Goal: Task Accomplishment & Management: Complete application form

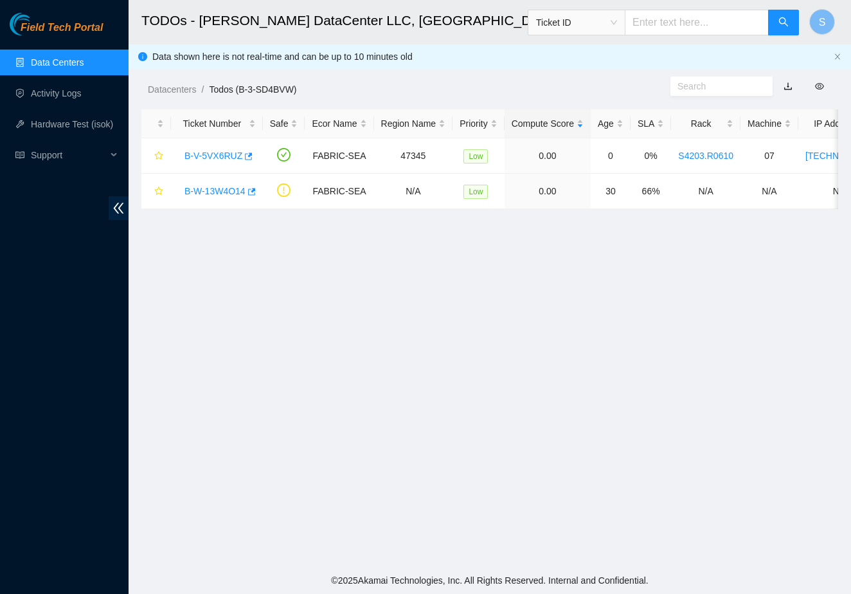
click at [425, 418] on main "TODOs - Sabey DataCenter LLC, Tukwila, WA Ticket ID S Data shown here is not re…" at bounding box center [490, 283] width 723 height 567
drag, startPoint x: 292, startPoint y: 421, endPoint x: 320, endPoint y: 441, distance: 34.6
click at [320, 441] on main "TODOs - [PERSON_NAME] DataCenter LLC, [GEOGRAPHIC_DATA], [GEOGRAPHIC_DATA] Tick…" at bounding box center [490, 283] width 723 height 567
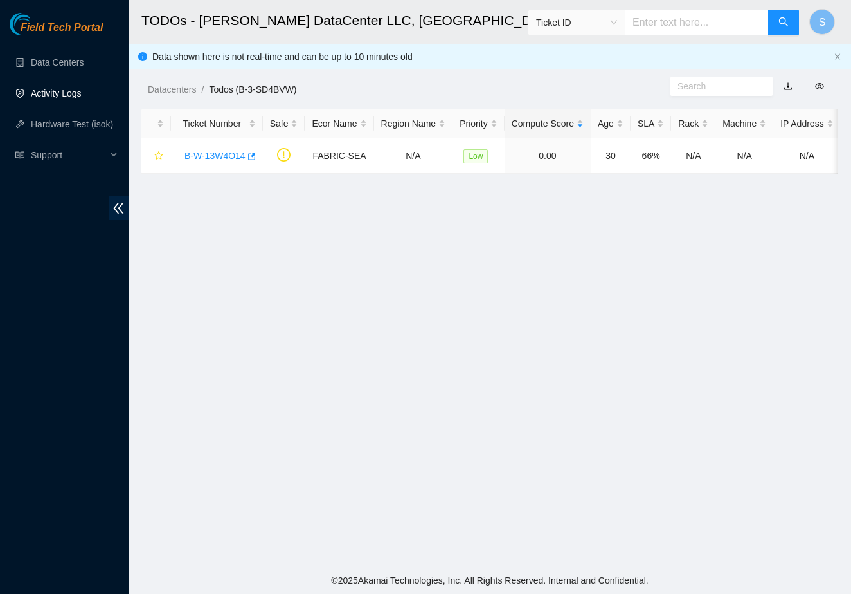
click at [78, 94] on link "Activity Logs" at bounding box center [56, 93] width 51 height 10
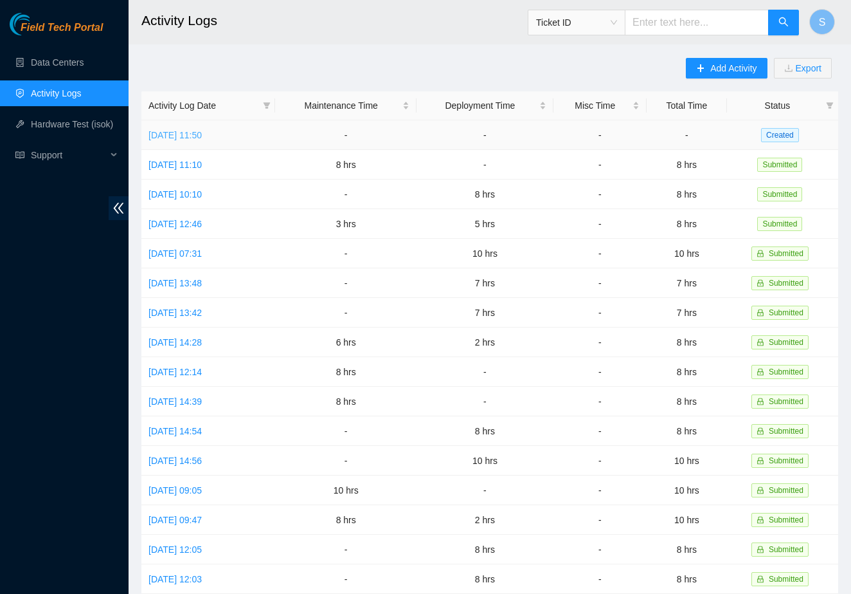
click at [202, 136] on link "[DATE] 11:50" at bounding box center [175, 135] width 53 height 10
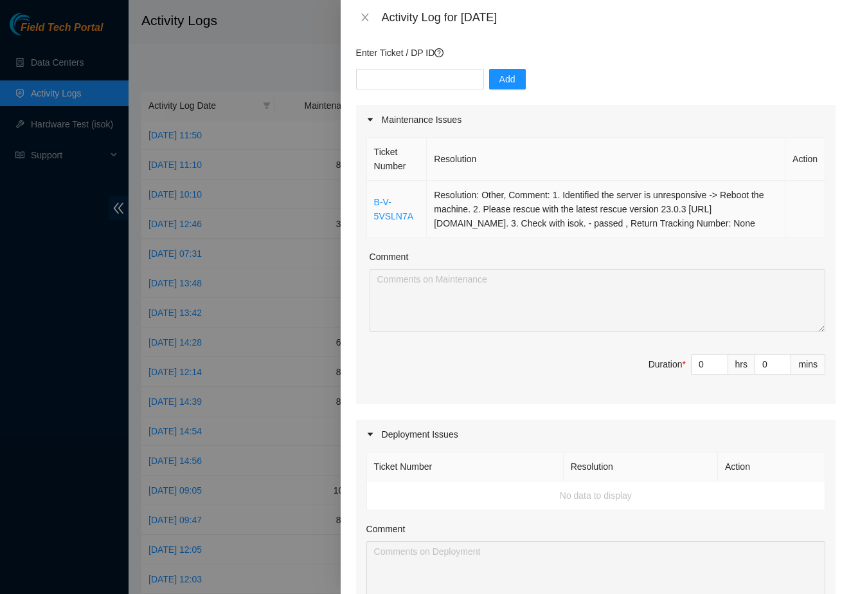
scroll to position [75, 0]
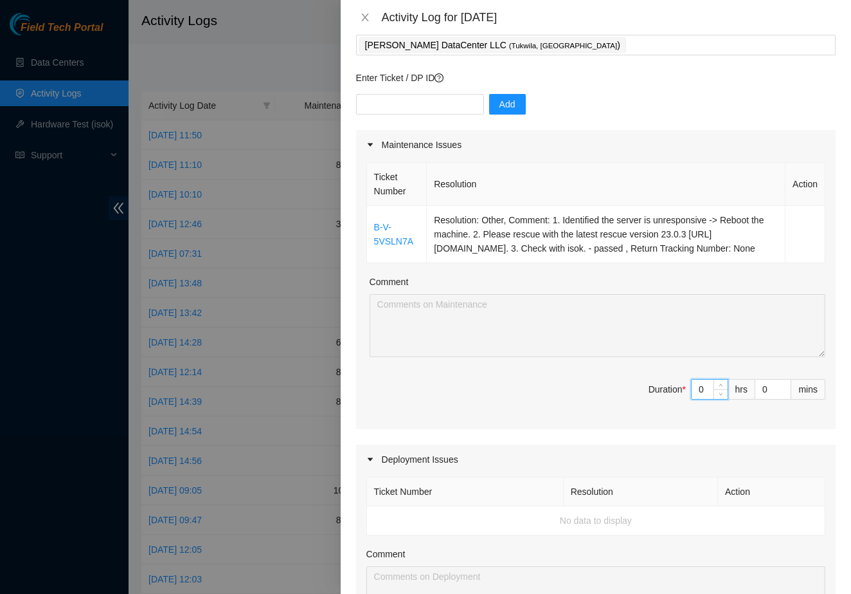
click at [705, 399] on input "0" at bounding box center [710, 388] width 36 height 19
type input "8"
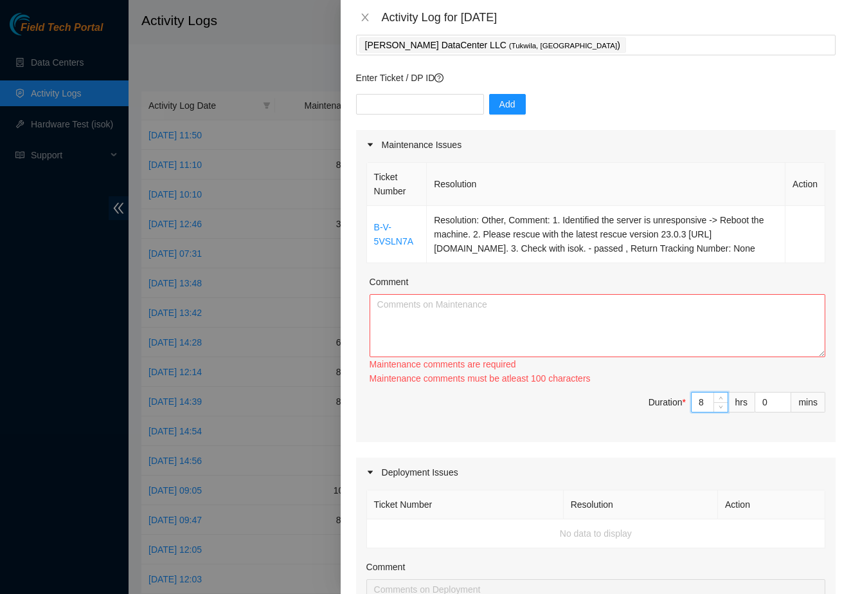
type input "0"
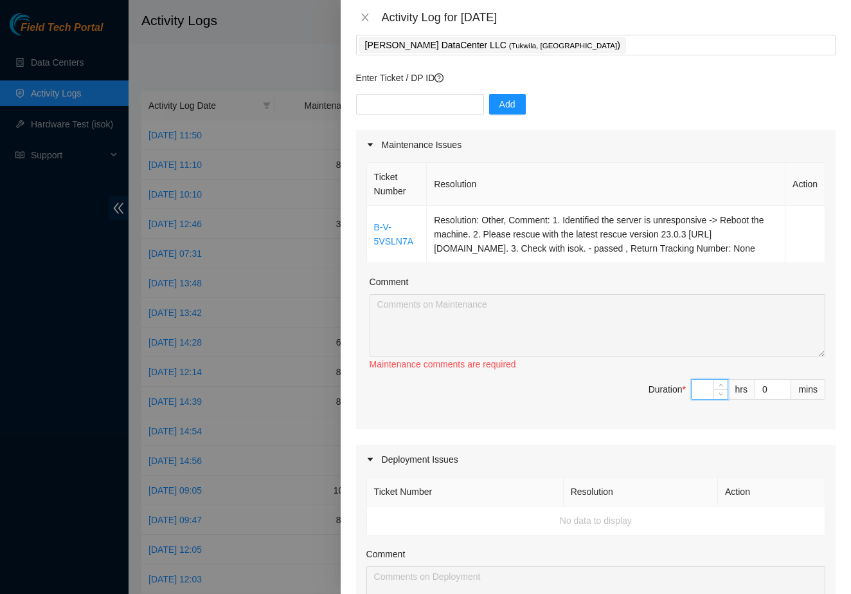
type input "7"
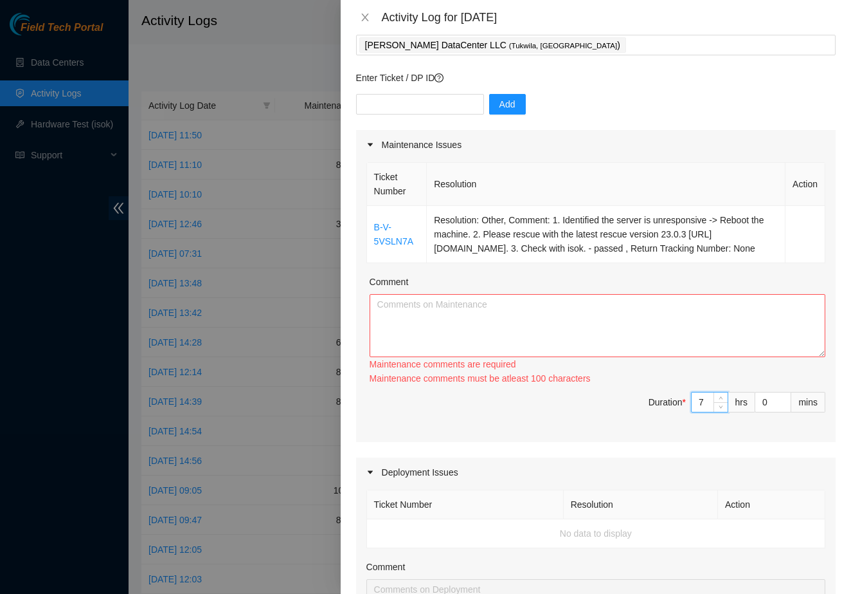
type input "7"
click at [578, 357] on textarea "Comment" at bounding box center [598, 325] width 456 height 63
drag, startPoint x: 566, startPoint y: 262, endPoint x: 429, endPoint y: 218, distance: 143.8
click at [429, 218] on td "Resolution: Other, Comment: 1. Identified the server is unresponsive -> Reboot …" at bounding box center [606, 234] width 359 height 57
copy td "Resolution: Other, Comment: 1. Identified the server is unresponsive -> Reboot …"
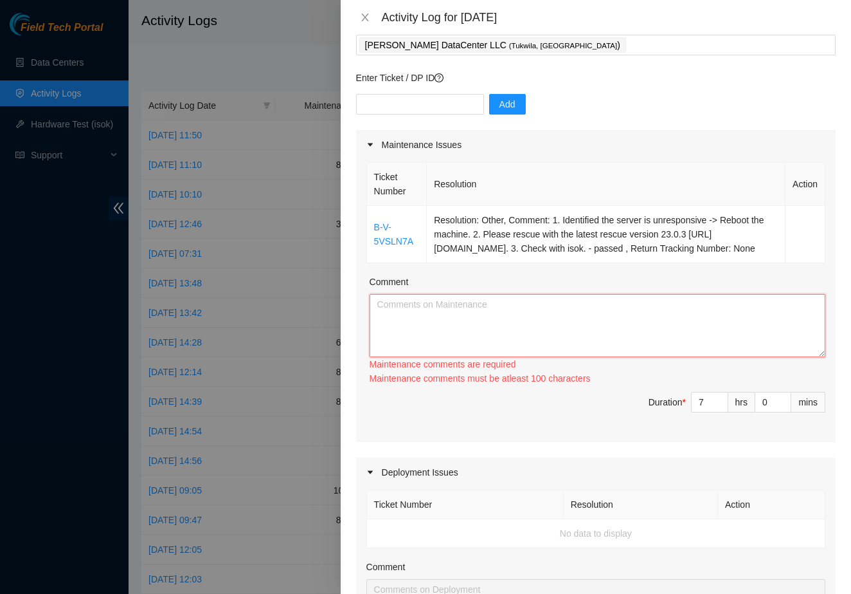
click at [435, 323] on textarea "Comment" at bounding box center [598, 325] width 456 height 63
paste textarea "Resolution: Other, Comment: 1. Identified the server is unresponsive -> Reboot …"
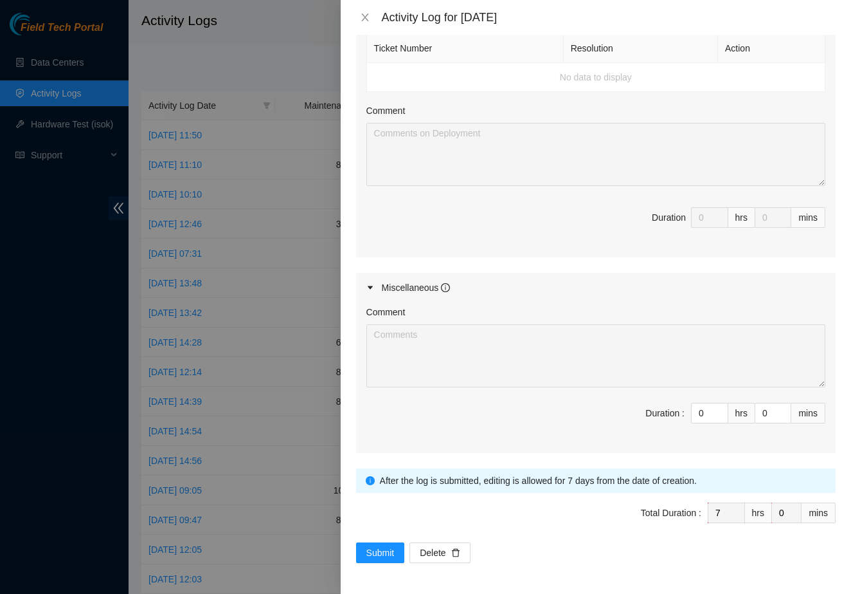
scroll to position [532, 0]
type textarea "Resolution: Other, Comment: 1. Identified the server is unresponsive -> Reboot …"
click at [381, 542] on button "Submit" at bounding box center [380, 552] width 49 height 21
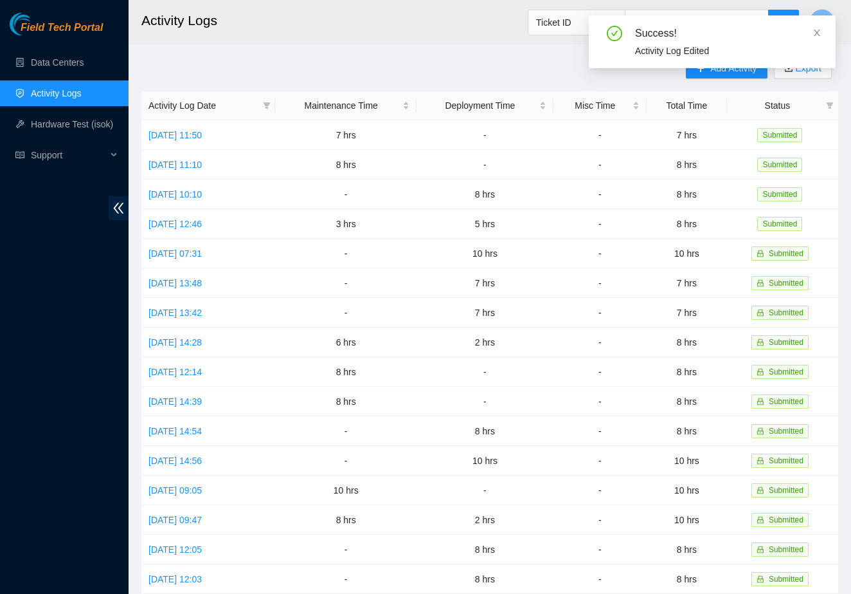
click at [714, 68] on div "Success! Activity Log Edited" at bounding box center [712, 41] width 247 height 53
click at [821, 32] on icon "close" at bounding box center [817, 32] width 9 height 9
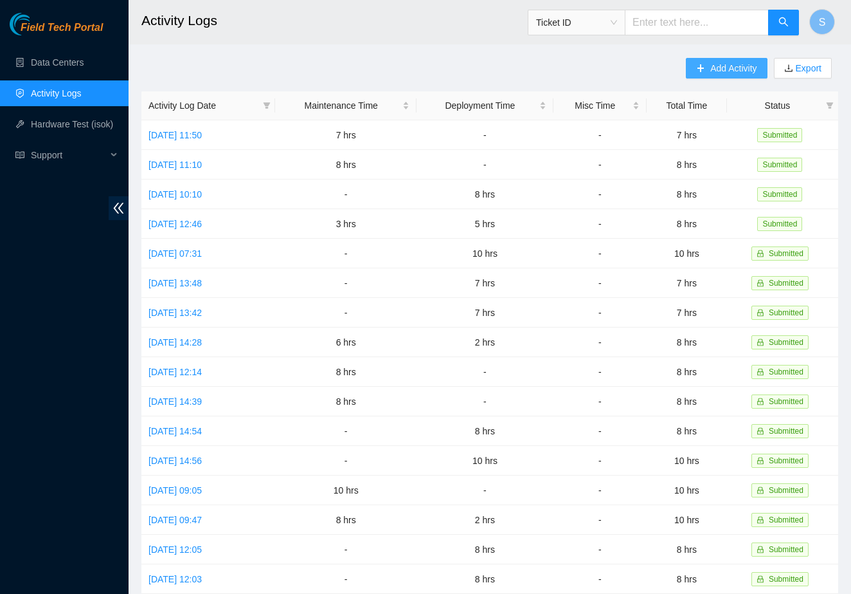
click at [738, 69] on span "Add Activity" at bounding box center [734, 68] width 46 height 14
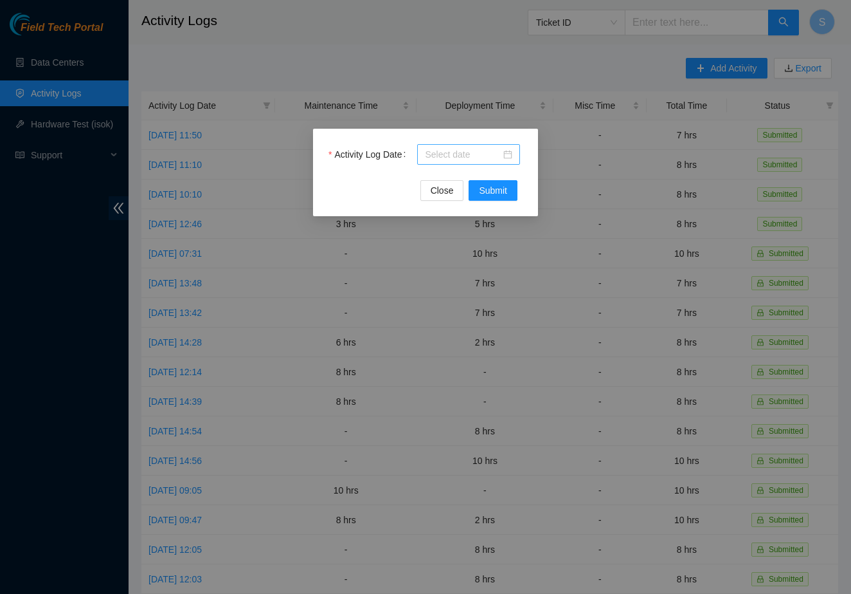
click at [471, 161] on input "Activity Log Date" at bounding box center [463, 154] width 76 height 14
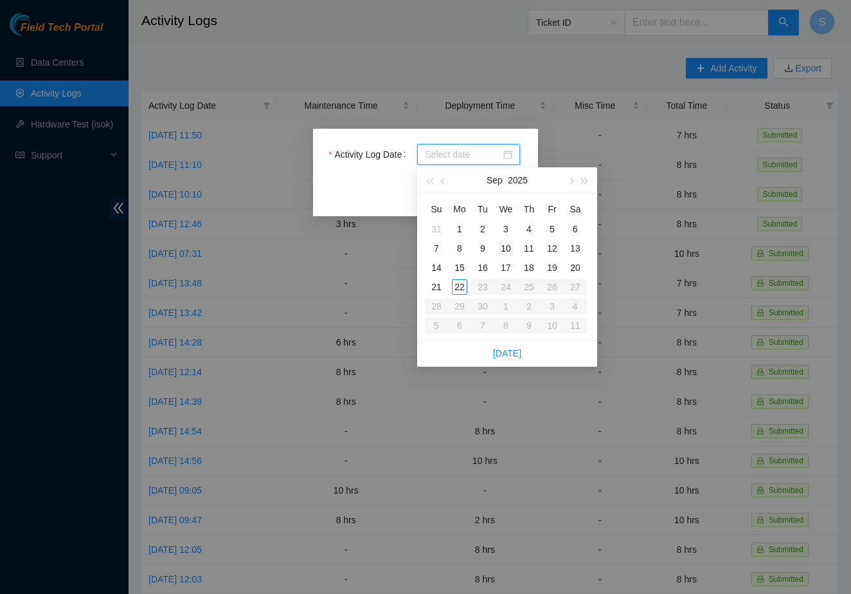
type input "2025-09-03"
type input "2025-09-18"
type input "2025-09-17"
type input "2025-09-16"
type input "2025-09-15"
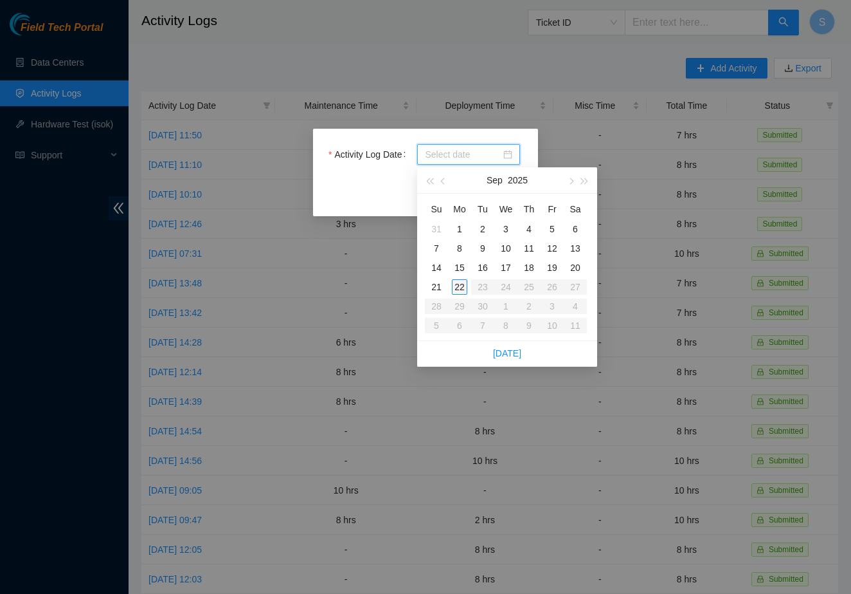
type input "2025-09-22"
type input "2025-09-21"
type input "2025-09-22"
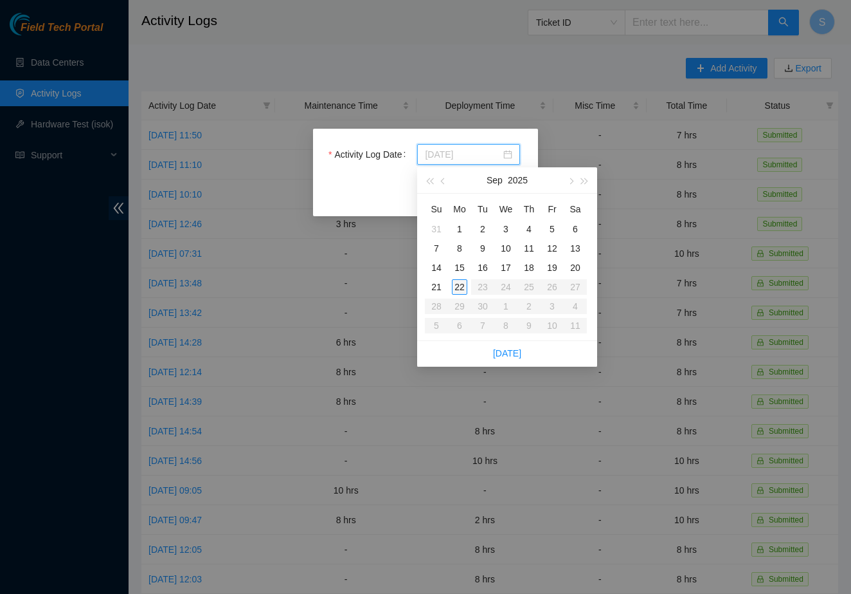
click at [462, 286] on div "22" at bounding box center [459, 286] width 15 height 15
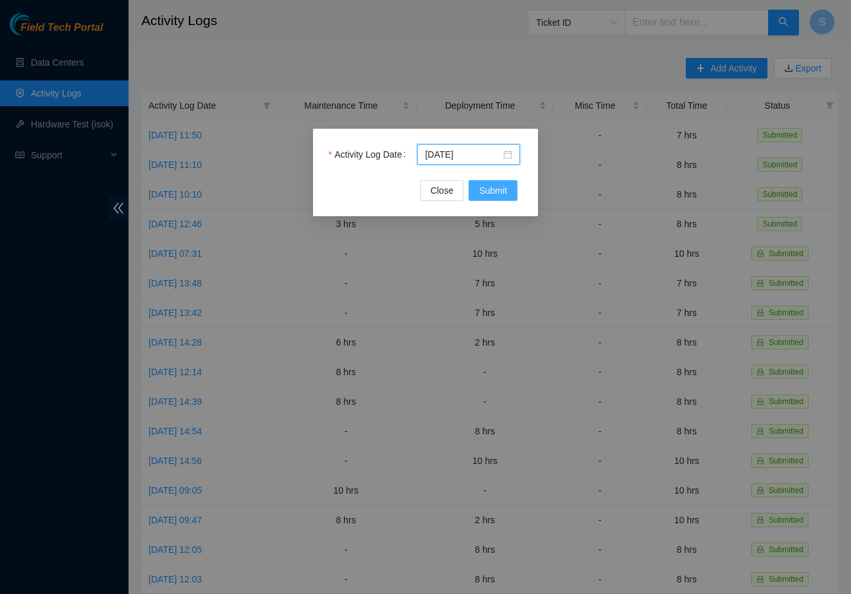
click at [499, 183] on button "Submit" at bounding box center [493, 190] width 49 height 21
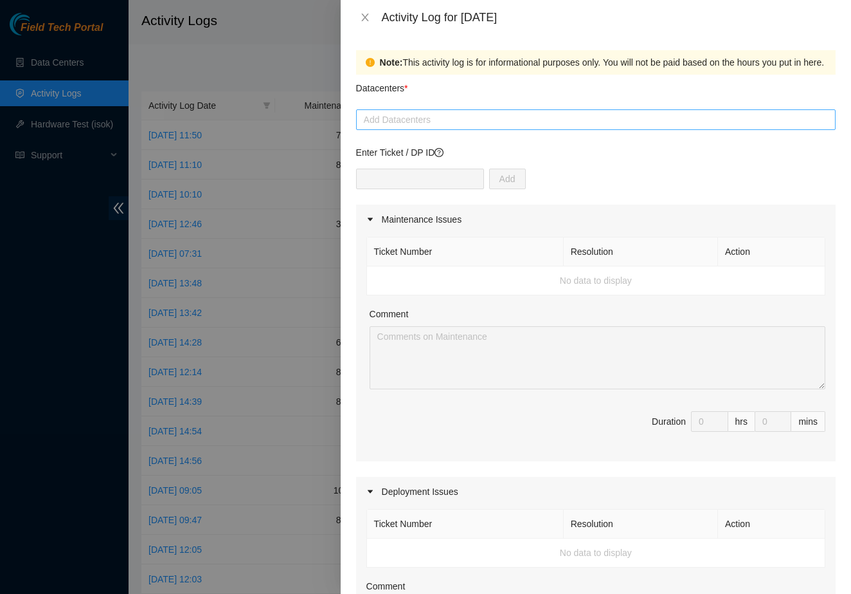
click at [455, 110] on div "Add Datacenters" at bounding box center [596, 119] width 480 height 21
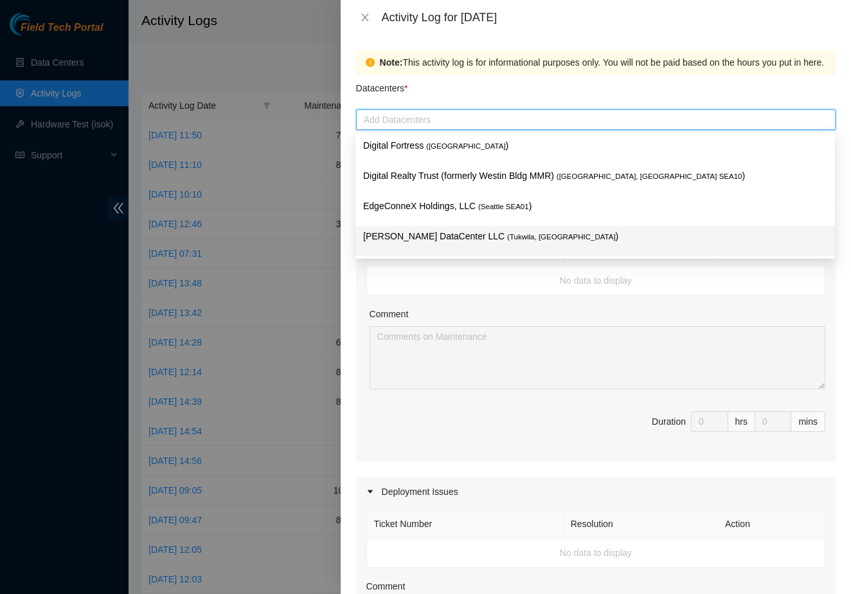
click at [441, 244] on div "Sabey DataCenter LLC ( Tukwila, WA )" at bounding box center [595, 241] width 464 height 24
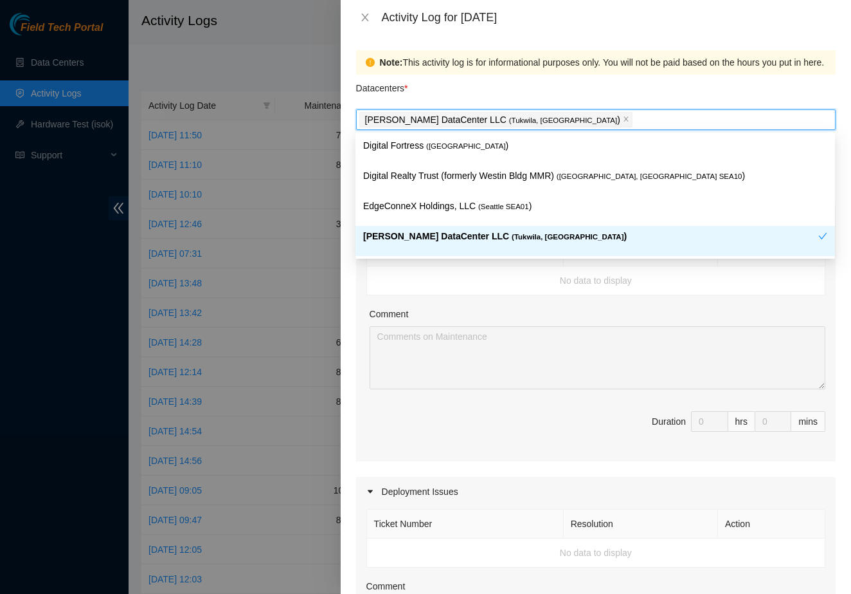
click at [442, 277] on td "No data to display" at bounding box center [596, 280] width 459 height 29
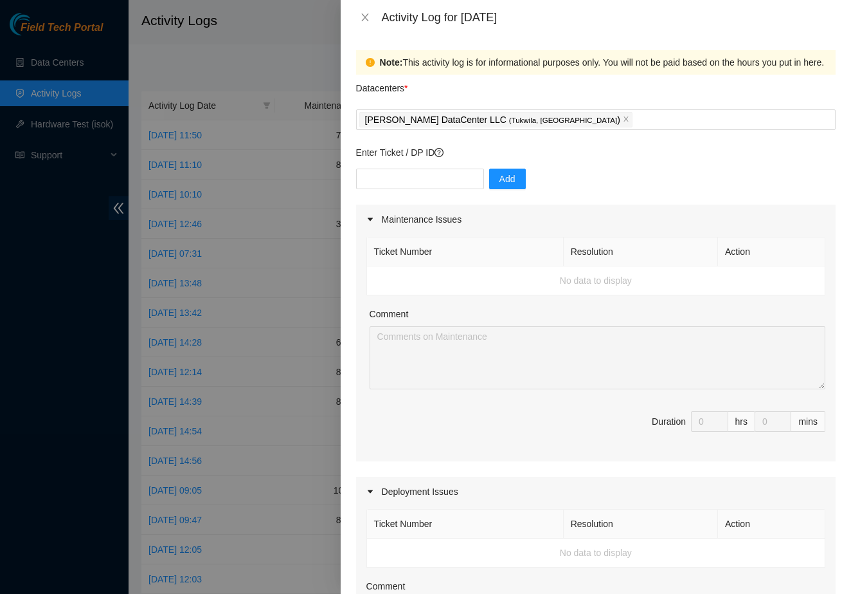
click at [417, 196] on div "Add" at bounding box center [596, 186] width 480 height 36
click at [426, 167] on div "Enter Ticket / DP ID Add" at bounding box center [596, 174] width 480 height 59
click at [426, 181] on input "text" at bounding box center [420, 178] width 128 height 21
type input "DP85242"
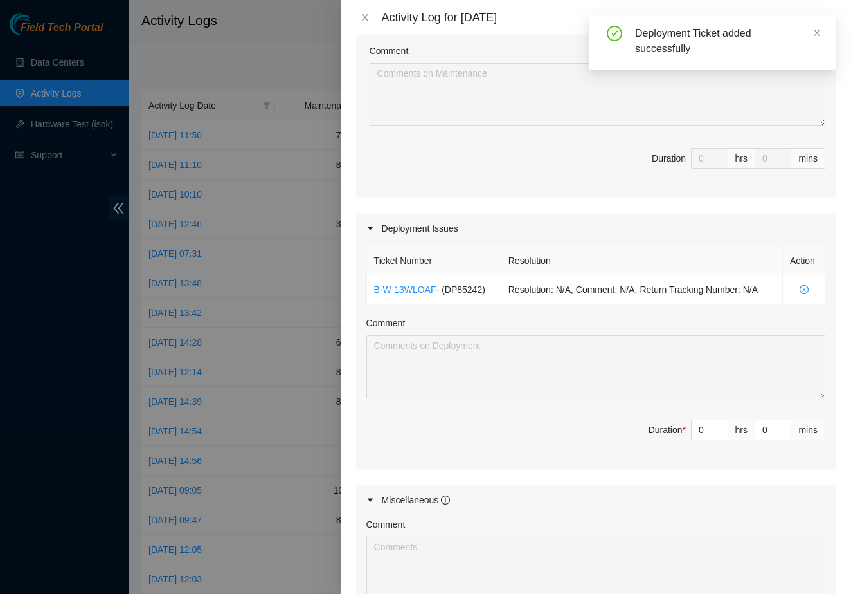
scroll to position [267, 0]
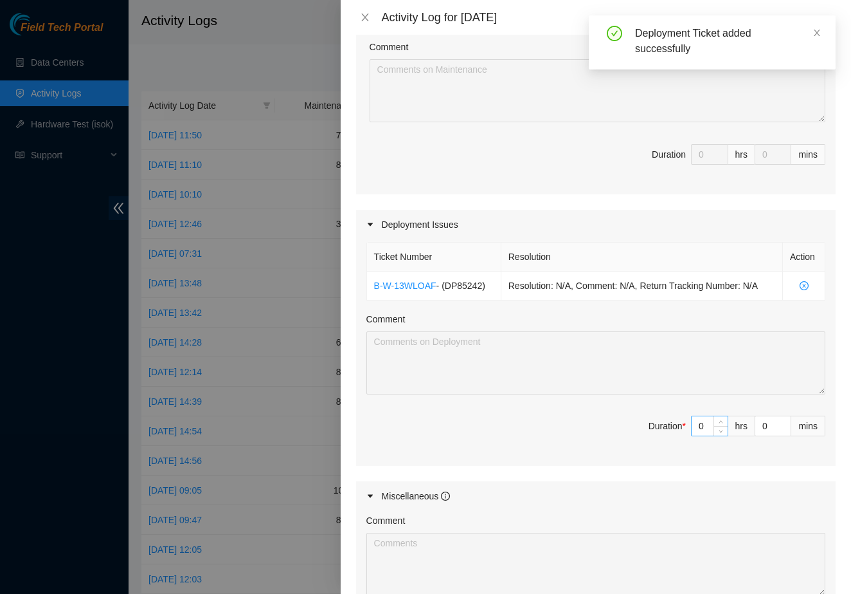
click at [711, 431] on input "0" at bounding box center [710, 425] width 36 height 19
type input "6"
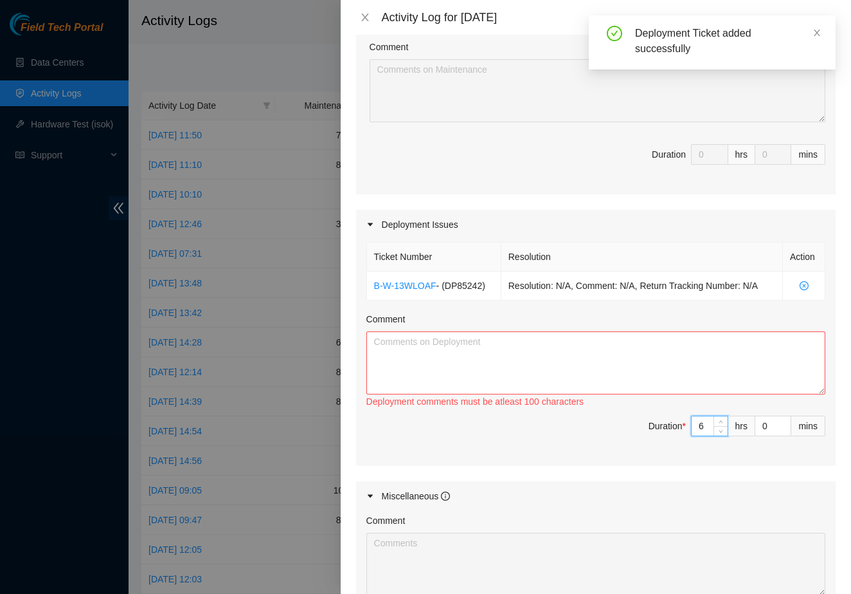
type input "6"
click at [596, 362] on textarea "Comment" at bounding box center [596, 362] width 459 height 63
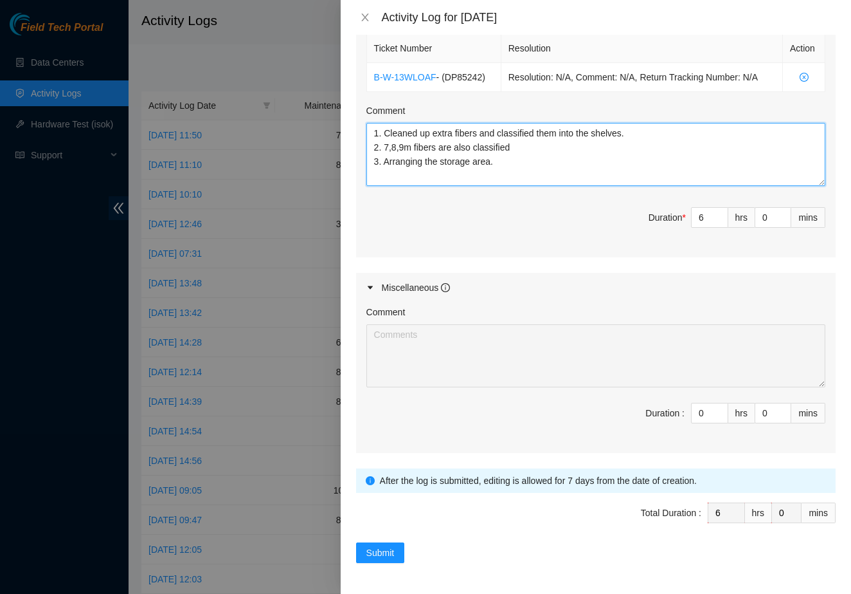
scroll to position [475, 0]
type textarea "1. Cleaned up extra fibers and classified them into the shelves. 2. 7,8,9m fibe…"
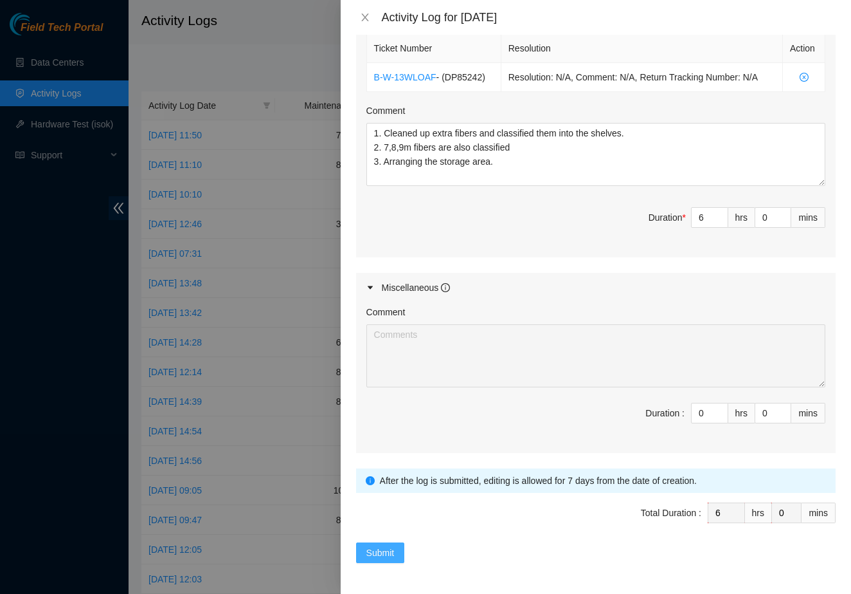
click at [385, 548] on span "Submit" at bounding box center [381, 552] width 28 height 14
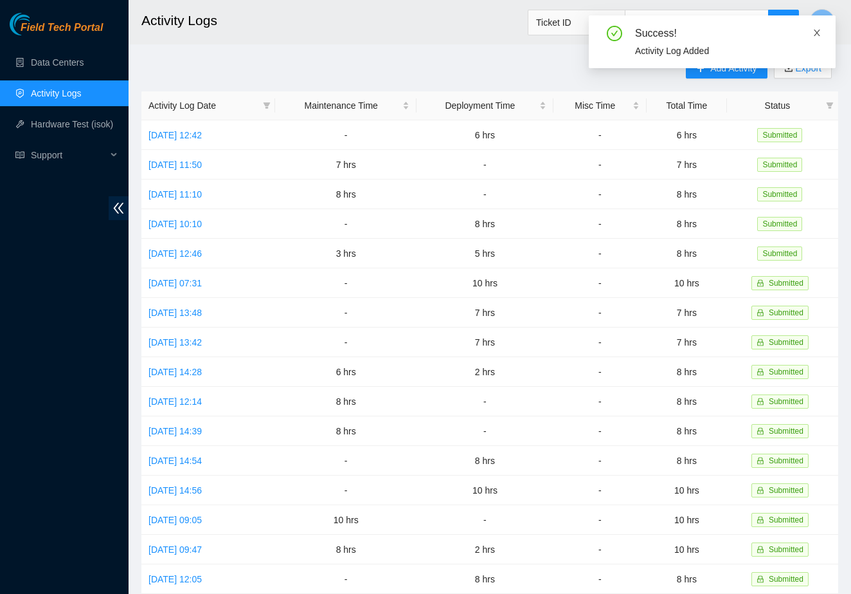
click at [817, 32] on icon "close" at bounding box center [817, 33] width 6 height 6
